Goal: Complete application form: Complete application form

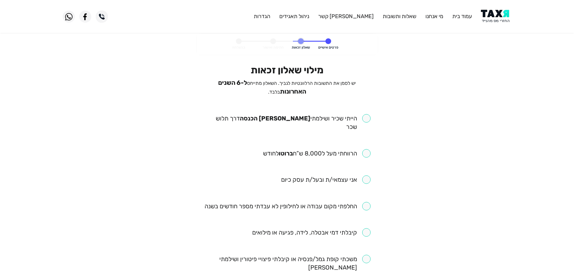
click at [367, 117] on input "checkbox" at bounding box center [287, 122] width 167 height 17
checkbox input "true"
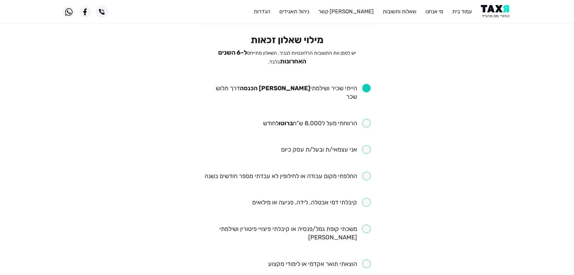
click at [369, 119] on input "checkbox" at bounding box center [317, 123] width 108 height 8
checkbox input "true"
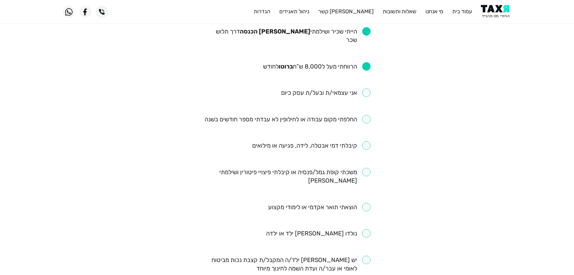
scroll to position [90, 0]
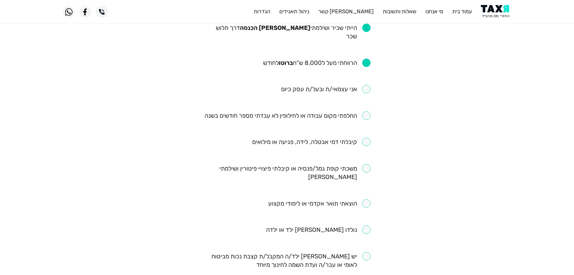
click at [366, 111] on input "checkbox" at bounding box center [288, 115] width 166 height 8
checkbox input "true"
click at [365, 137] on input "checkbox" at bounding box center [311, 141] width 118 height 8
checkbox input "true"
click at [366, 225] on input "checkbox" at bounding box center [318, 229] width 105 height 8
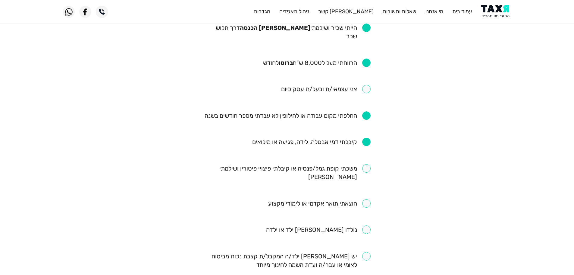
checkbox input "true"
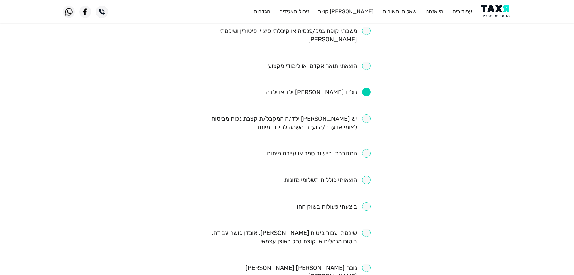
scroll to position [241, 0]
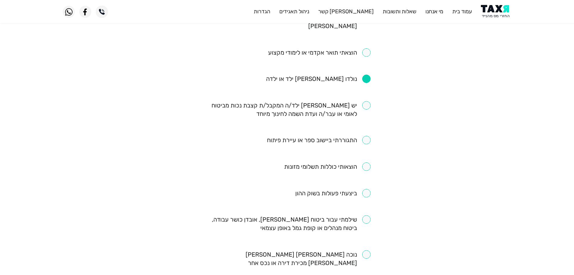
click at [368, 136] on input "checkbox" at bounding box center [319, 140] width 104 height 8
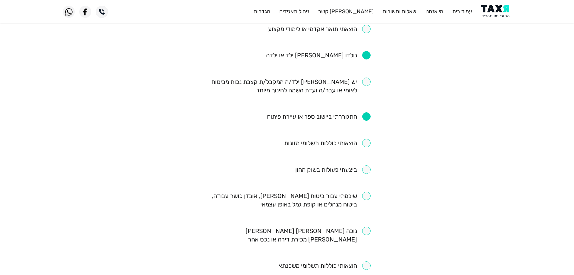
scroll to position [301, 0]
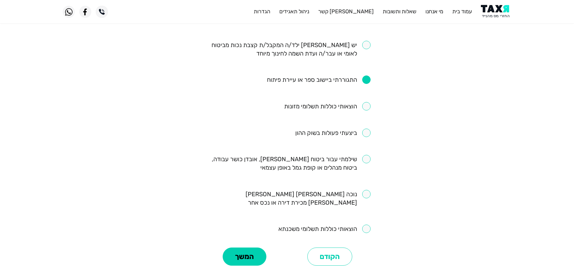
click at [365, 75] on input "checkbox" at bounding box center [319, 79] width 104 height 8
checkbox input "false"
click at [366, 155] on input "checkbox" at bounding box center [287, 163] width 167 height 17
checkbox input "true"
click at [262, 247] on button "המשך" at bounding box center [245, 256] width 44 height 18
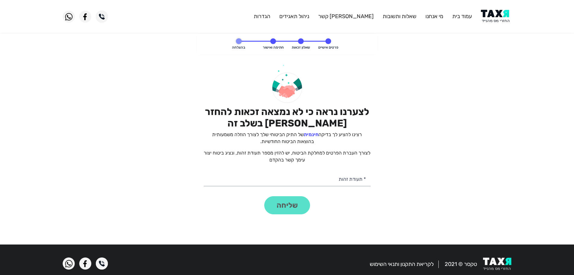
click at [493, 19] on img at bounding box center [496, 17] width 30 height 14
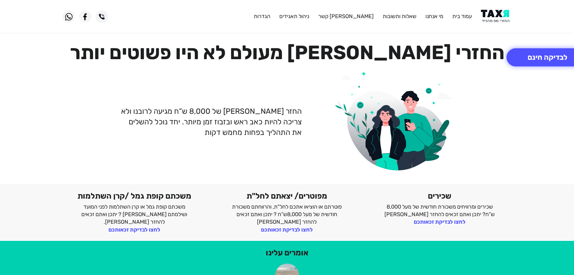
click at [496, 16] on img at bounding box center [496, 17] width 30 height 14
click at [555, 61] on button "לבדיקה חינם" at bounding box center [548, 57] width 82 height 18
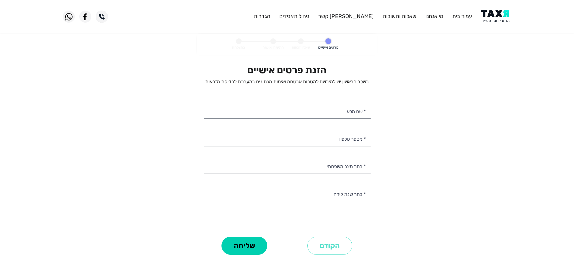
select select
click at [347, 140] on input "* מספר טלפון" at bounding box center [287, 138] width 167 height 15
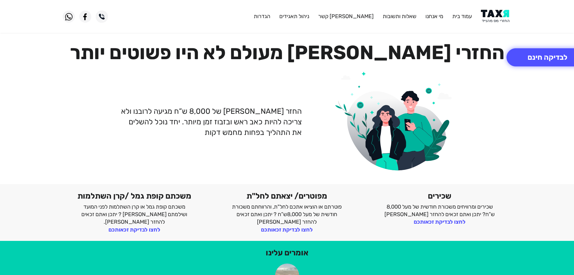
click at [494, 14] on img at bounding box center [496, 17] width 30 height 14
click at [492, 18] on img at bounding box center [496, 17] width 30 height 14
click at [491, 17] on img at bounding box center [496, 17] width 30 height 14
click at [505, 19] on img at bounding box center [496, 17] width 30 height 14
click at [532, 60] on button "לבדיקה חינם" at bounding box center [548, 57] width 82 height 18
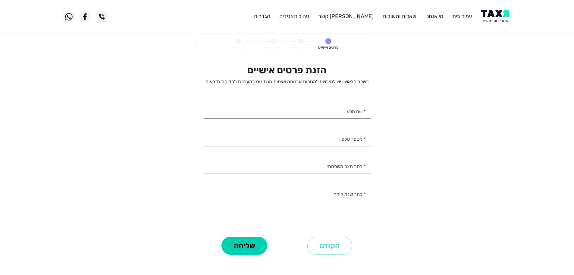
select select
click at [331, 139] on input "* מספר טלפון" at bounding box center [287, 138] width 167 height 15
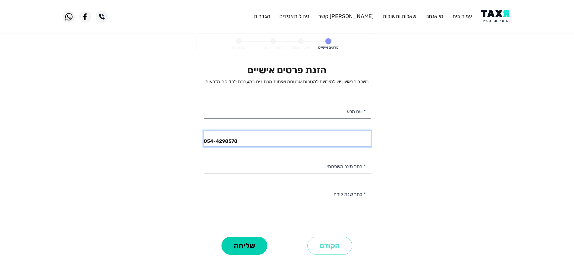
type input "054-4298578"
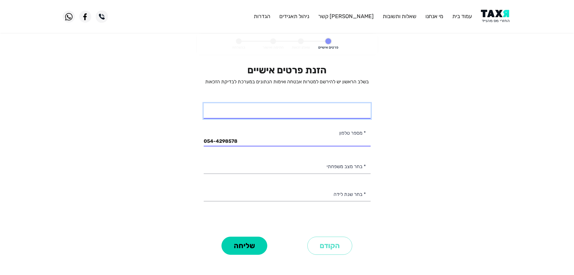
click at [312, 116] on input "* שם מלא" at bounding box center [287, 110] width 167 height 15
type input "[PERSON_NAME] ספיל"
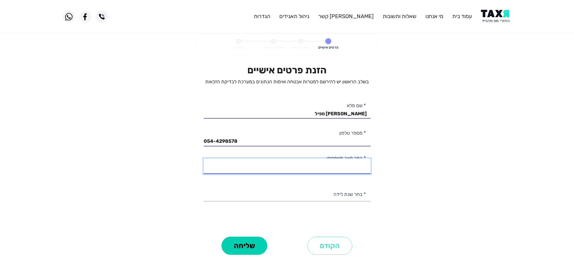
click at [349, 167] on select "רווק/ה נשוי/[PERSON_NAME]/ה אלמן/נה" at bounding box center [287, 165] width 167 height 15
select select "1: Single"
click at [204, 158] on select "רווק/ה נשוי/[PERSON_NAME]/ה אלמן/נה" at bounding box center [287, 165] width 167 height 15
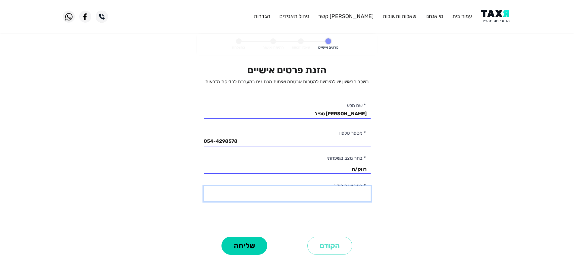
click at [351, 193] on select "2003 2002 2001 2000 1999 1998 1997 1996 1995 1994 1993 1992 1991 1990 1989 1988…" at bounding box center [287, 193] width 167 height 15
select select "1: 2003"
click at [204, 186] on select "2003 2002 2001 2000 1999 1998 1997 1996 1995 1994 1993 1992 1991 1990 1989 1988…" at bounding box center [287, 193] width 167 height 15
click at [256, 245] on button "שליחה" at bounding box center [245, 245] width 46 height 18
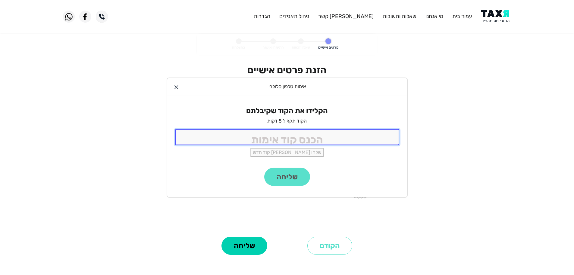
click at [318, 131] on input "tel" at bounding box center [287, 137] width 224 height 16
type input "9988"
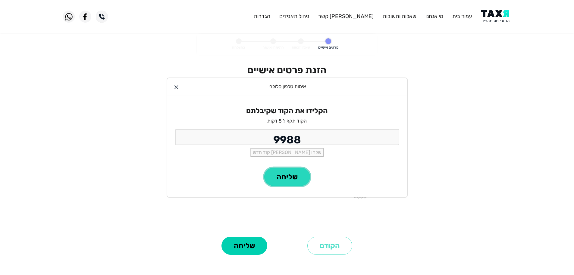
click at [287, 174] on button "שליחה" at bounding box center [287, 177] width 46 height 18
